Goal: Information Seeking & Learning: Learn about a topic

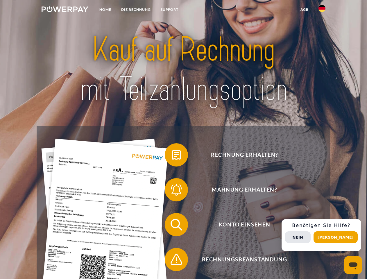
click at [65, 10] on img at bounding box center [65, 9] width 47 height 6
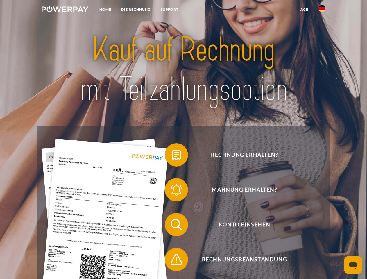
click at [322, 10] on img at bounding box center [321, 8] width 7 height 7
click at [304, 10] on link "agb" at bounding box center [304, 9] width 18 height 10
click at [172, 156] on span at bounding box center [167, 154] width 29 height 29
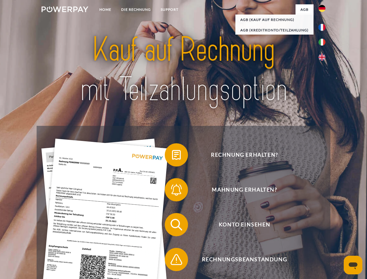
click at [172, 191] on span at bounding box center [167, 189] width 29 height 29
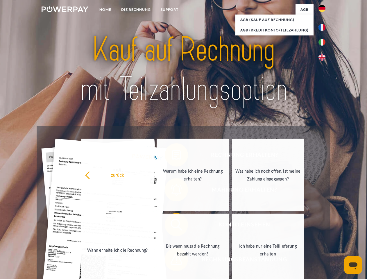
click at [172, 226] on link "Bis wann muss die Rechnung bezahlt werden?" at bounding box center [192, 249] width 72 height 73
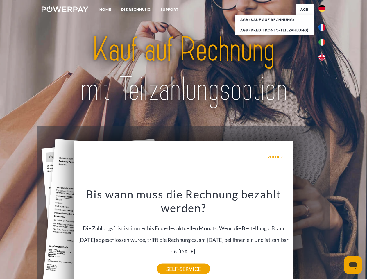
click at [172, 260] on div "Bis wann muss die Rechnung bezahlt werden? Die Zahlungsfrist ist immer bis Ende…" at bounding box center [183, 228] width 212 height 82
click at [323, 235] on div "Rechnung erhalten? Mahnung erhalten? Konto einsehen" at bounding box center [183, 242] width 293 height 232
click at [309, 236] on span "Konto einsehen" at bounding box center [244, 224] width 142 height 23
click at [337, 237] on header "Home DIE RECHNUNG SUPPORT" at bounding box center [183, 200] width 367 height 401
